Goal: Transaction & Acquisition: Purchase product/service

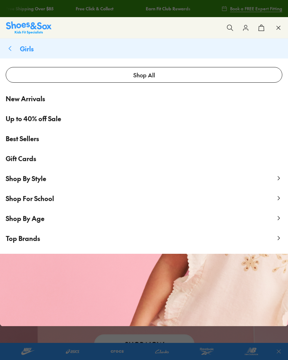
click at [38, 239] on span "Top Brands" at bounding box center [23, 238] width 35 height 9
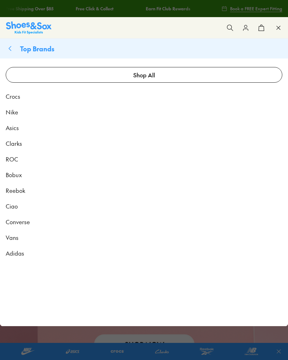
click at [14, 113] on span "Nike" at bounding box center [12, 112] width 12 height 9
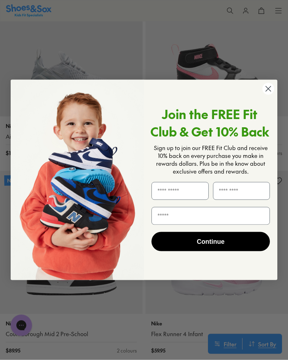
scroll to position [191, 0]
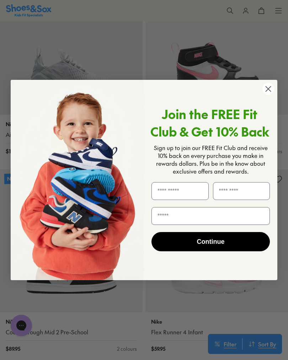
click at [269, 93] on circle "Close dialog" at bounding box center [269, 89] width 12 height 12
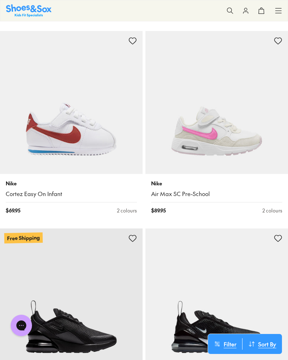
scroll to position [2079, 0]
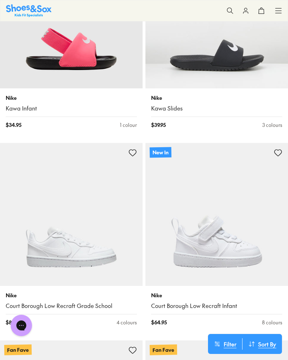
scroll to position [4368, 0]
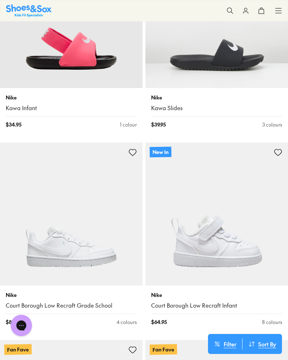
click at [40, 244] on img at bounding box center [71, 213] width 143 height 143
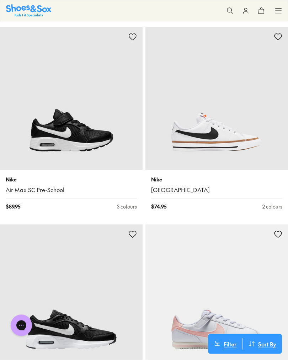
scroll to position [5076, 0]
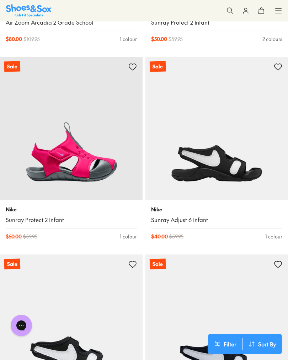
scroll to position [7412, 0]
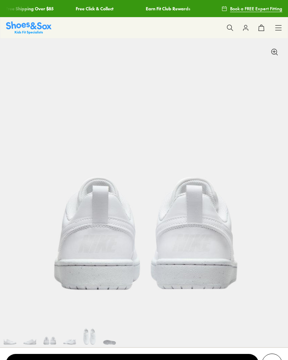
select select "*"
